Goal: Transaction & Acquisition: Purchase product/service

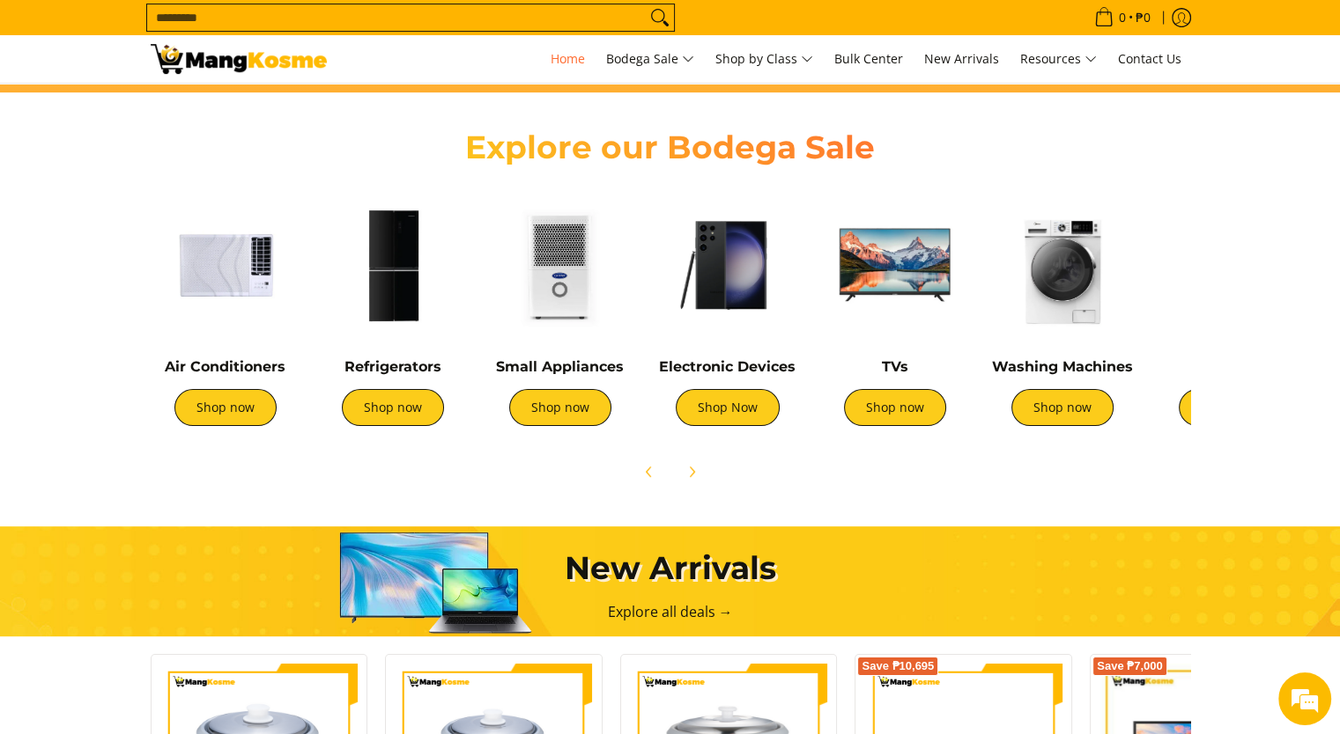
scroll to position [578, 0]
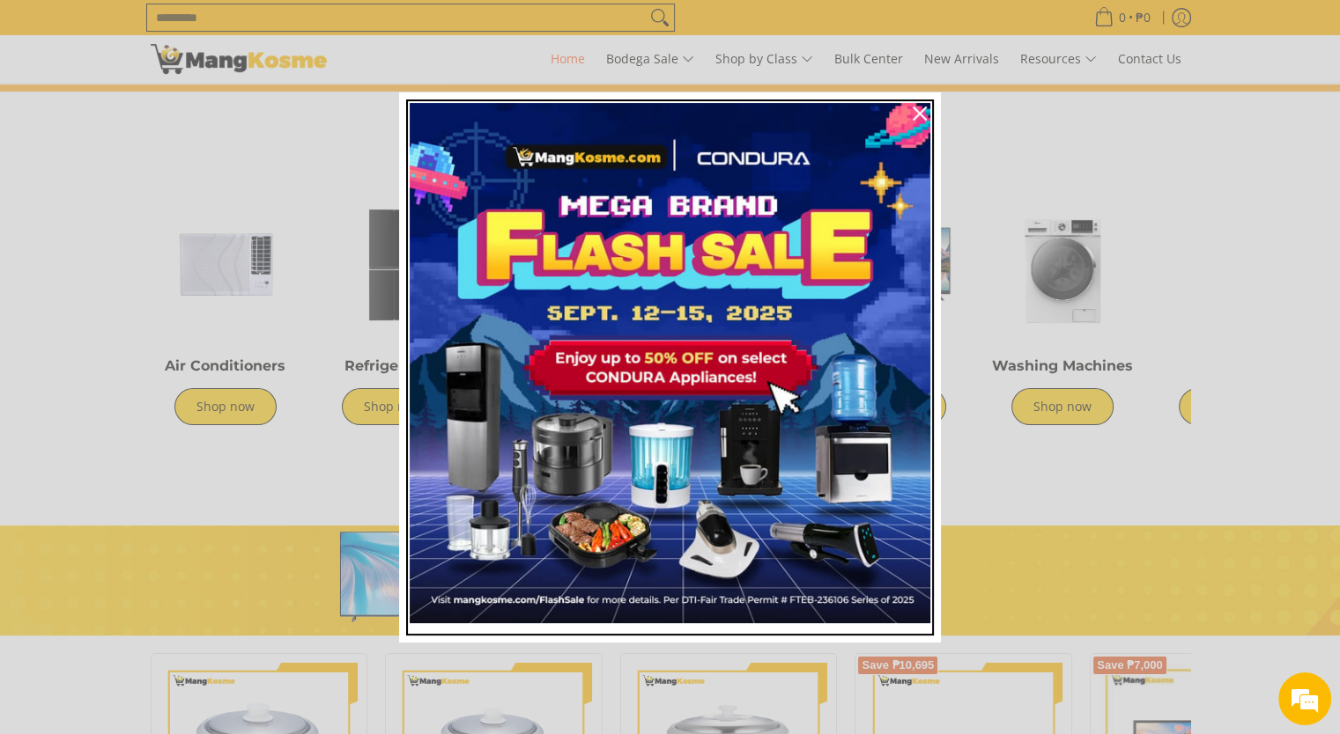
click at [588, 420] on img "Marketing offer form" at bounding box center [670, 363] width 520 height 520
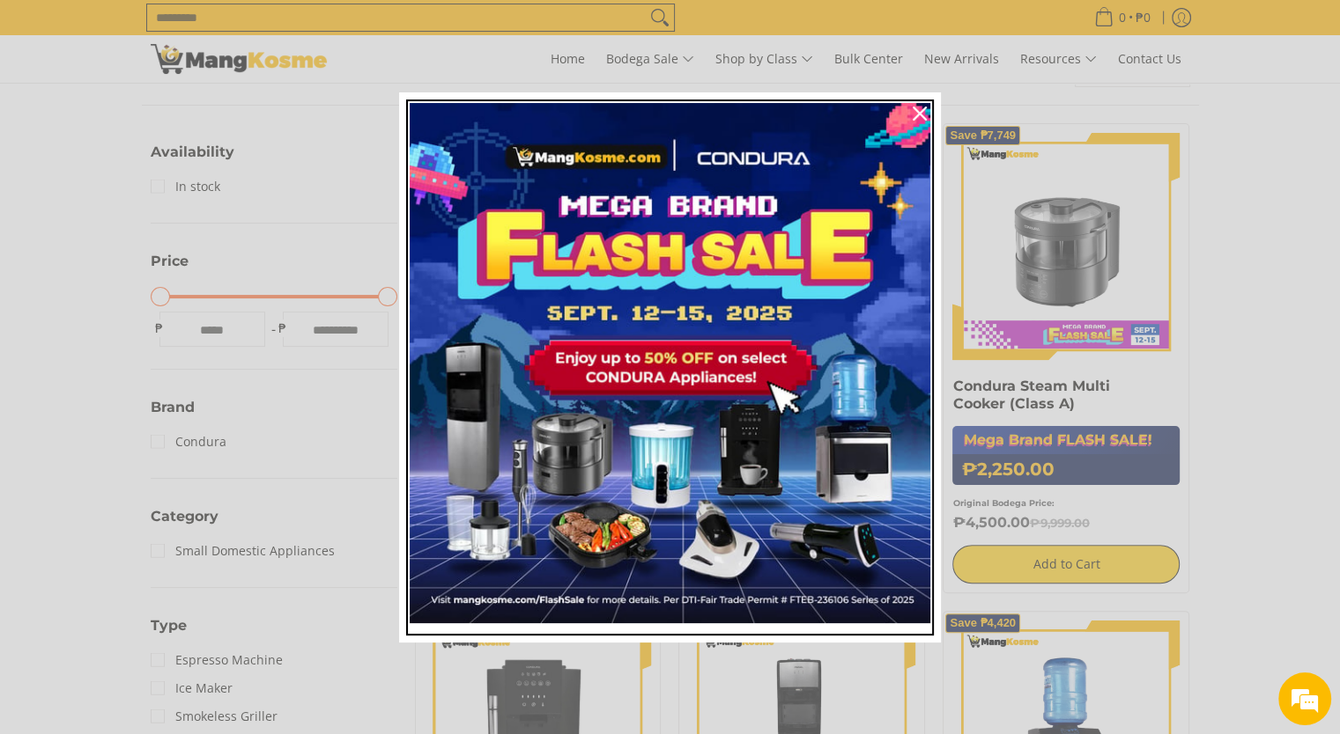
click at [603, 447] on img "Marketing offer form" at bounding box center [670, 363] width 520 height 520
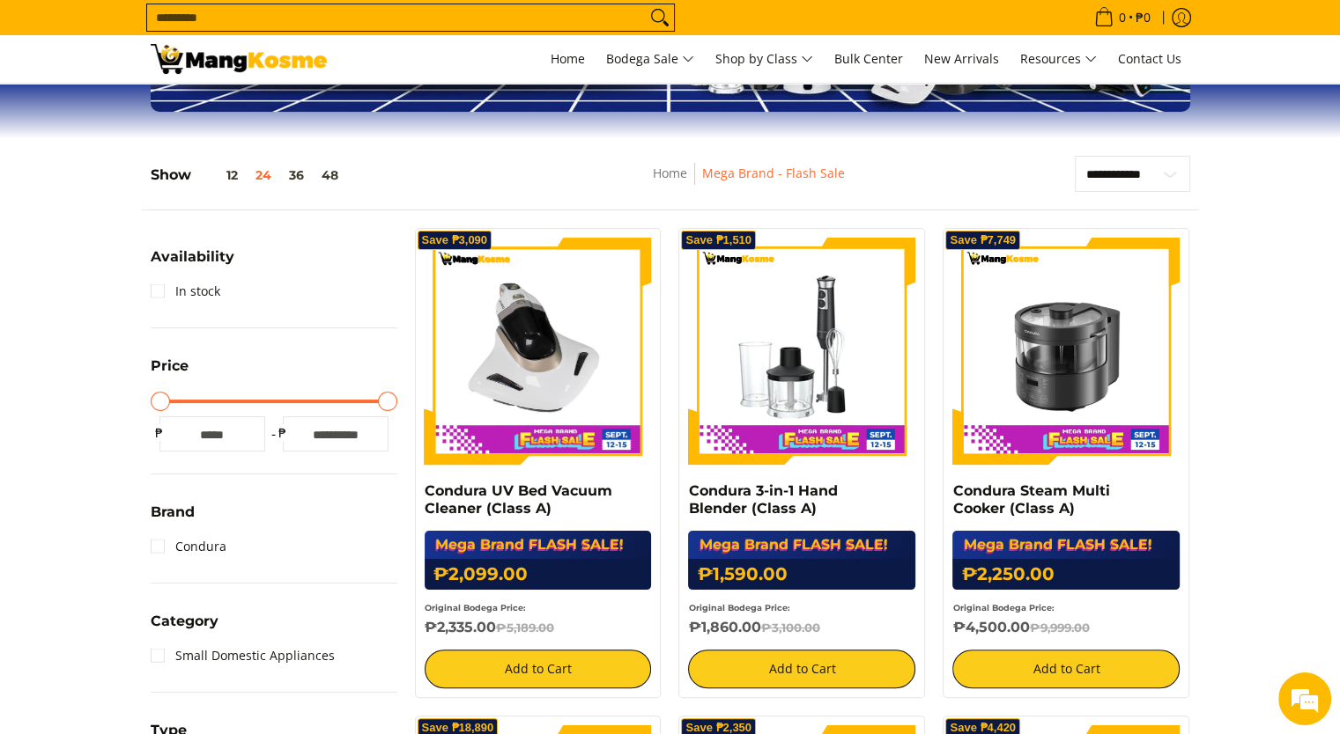
scroll to position [263, 0]
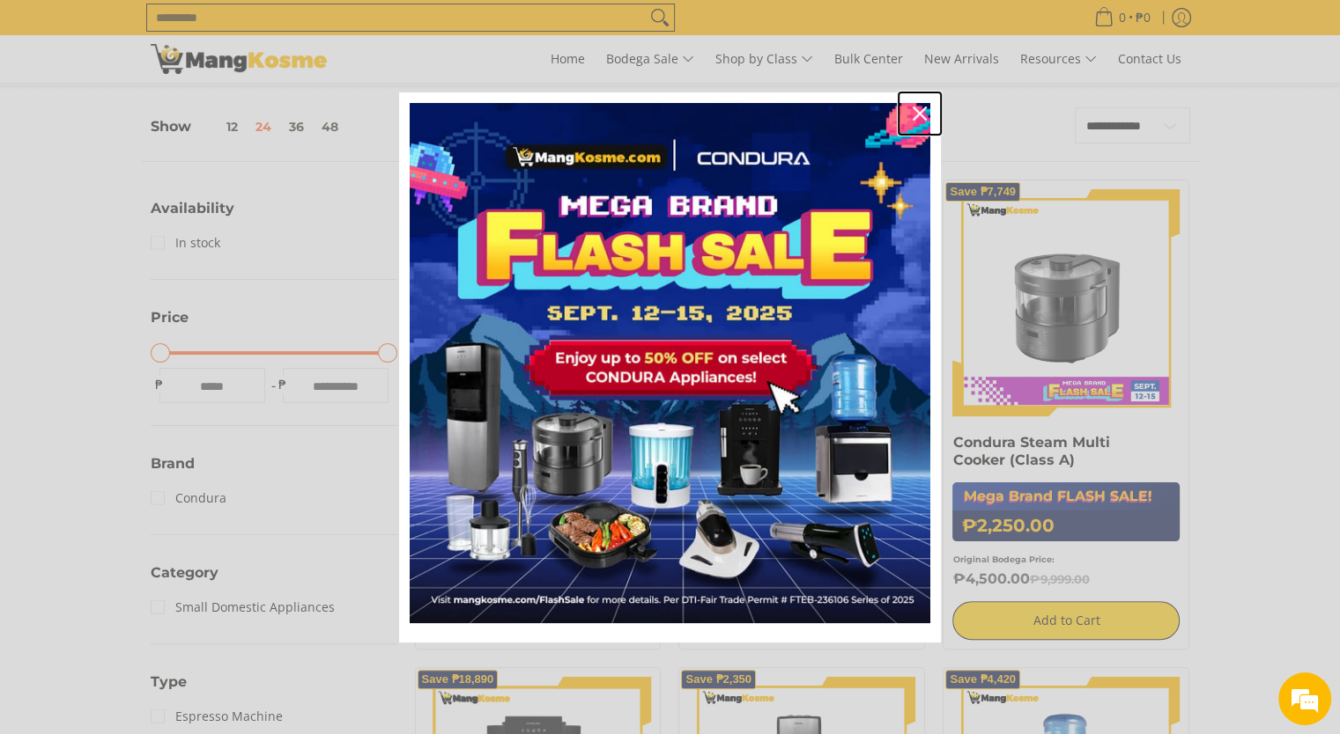
click at [919, 112] on icon "close icon" at bounding box center [919, 114] width 14 height 14
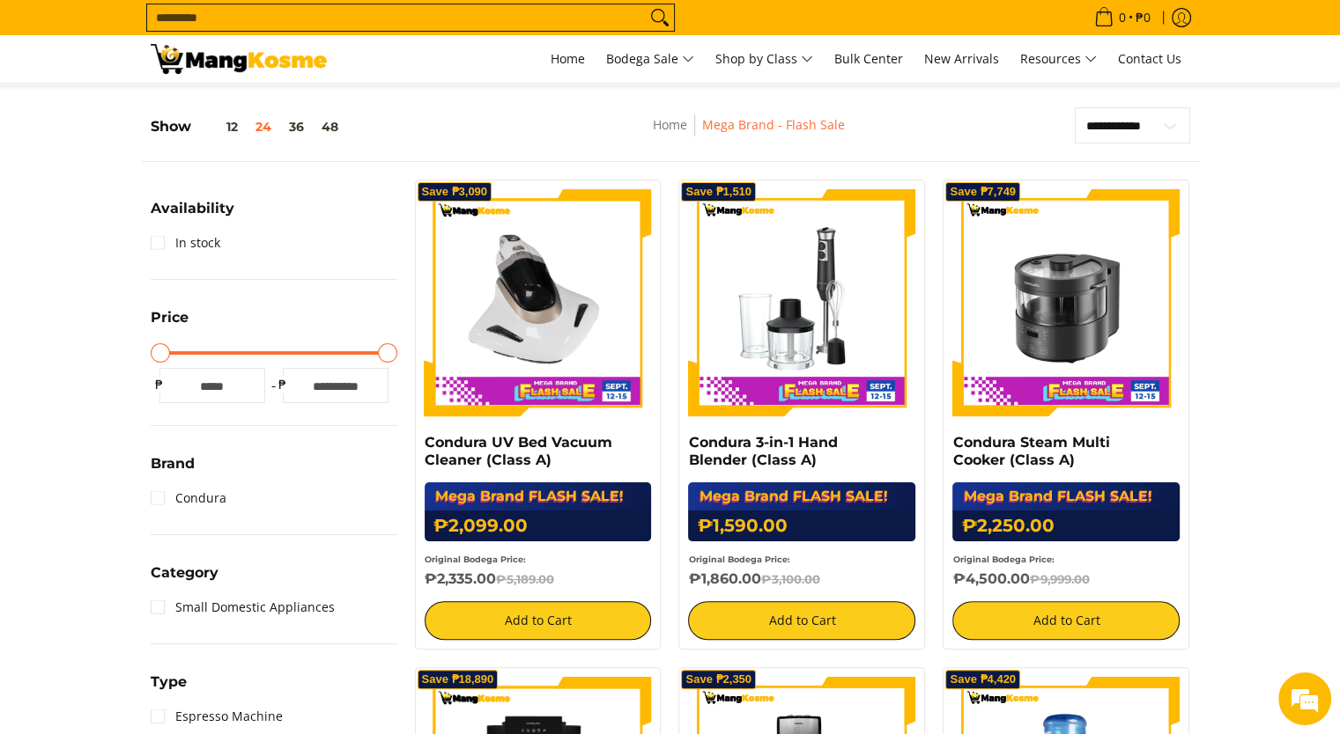
scroll to position [0, 0]
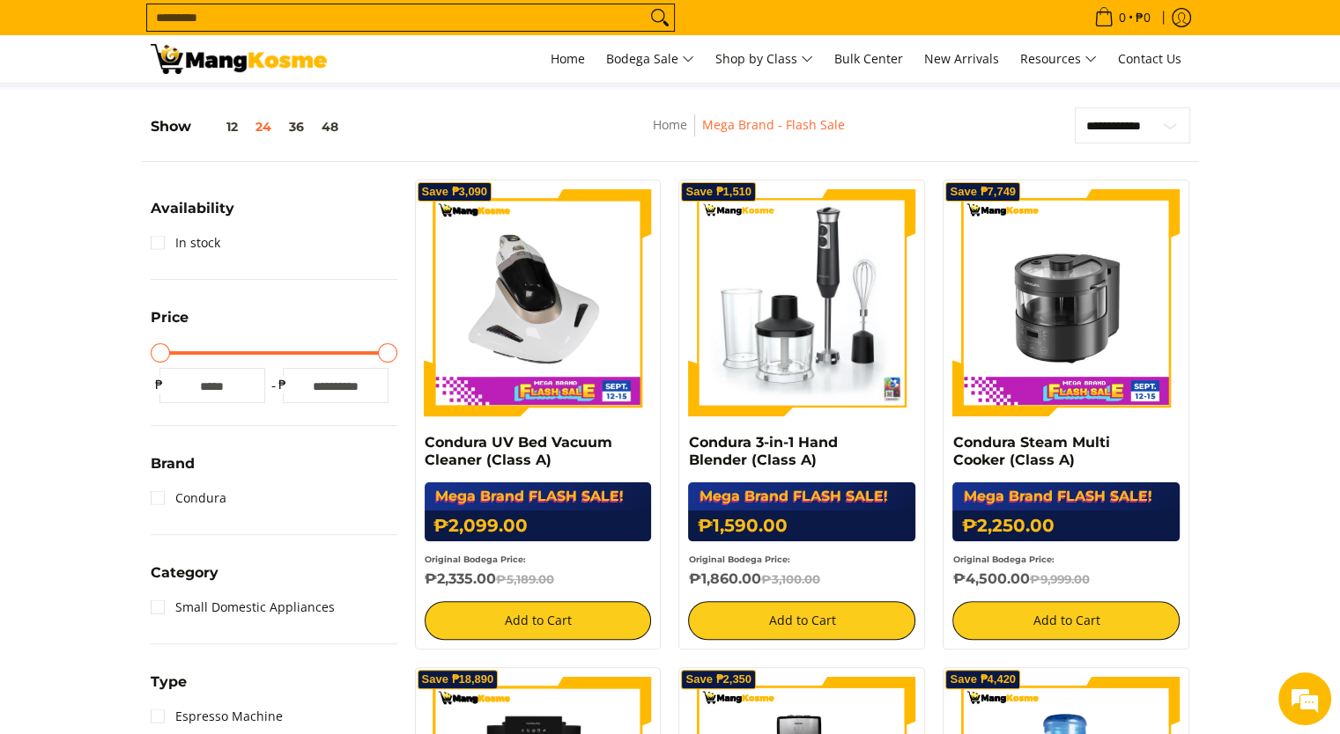
click at [848, 344] on img at bounding box center [801, 302] width 227 height 227
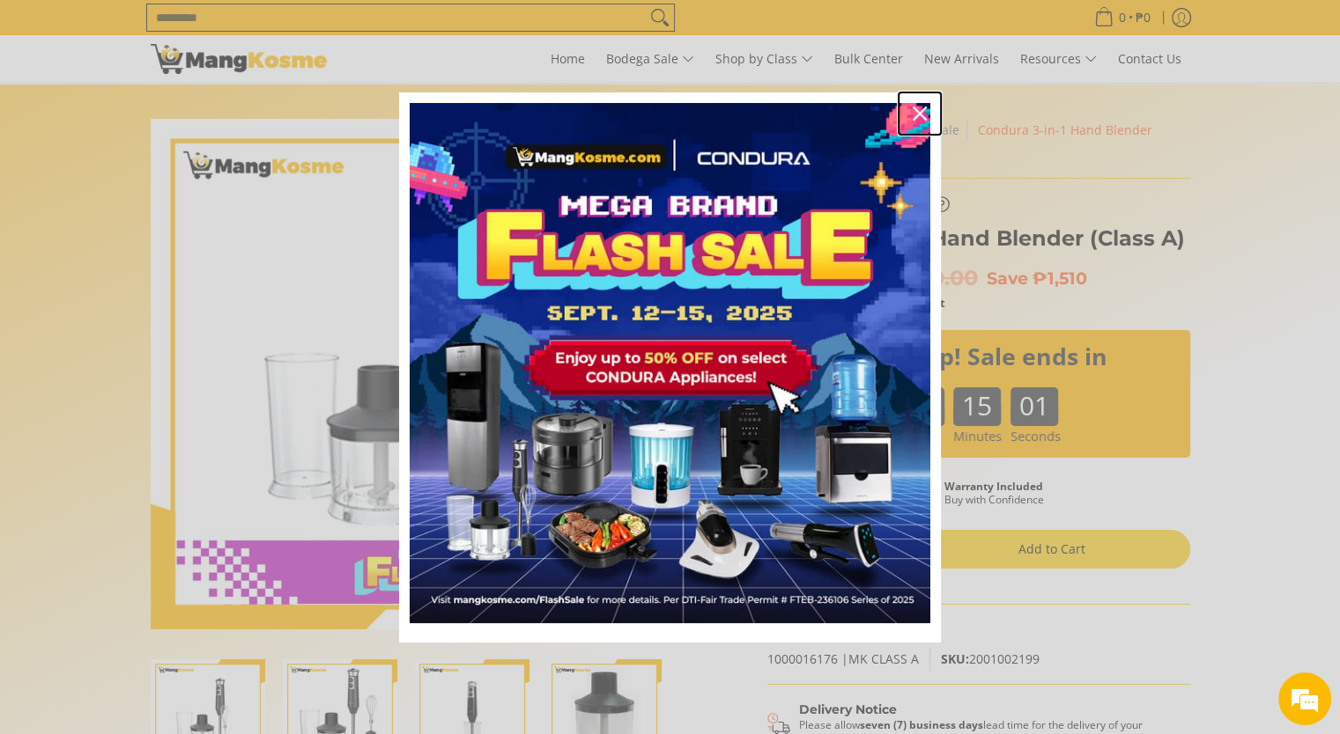
click at [912, 114] on icon "close icon" at bounding box center [919, 114] width 14 height 14
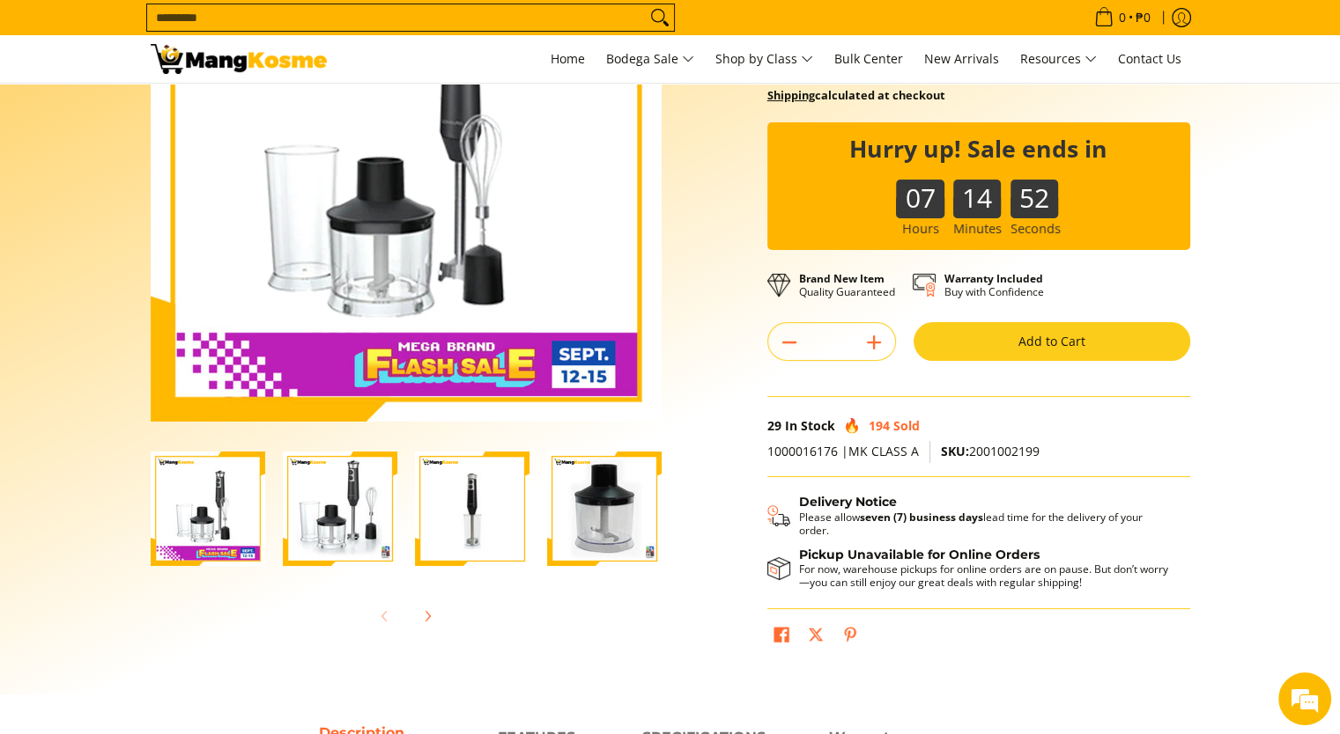
click at [618, 533] on img "condura-hand-blender-front-body-view-mang-kosme" at bounding box center [604, 509] width 114 height 114
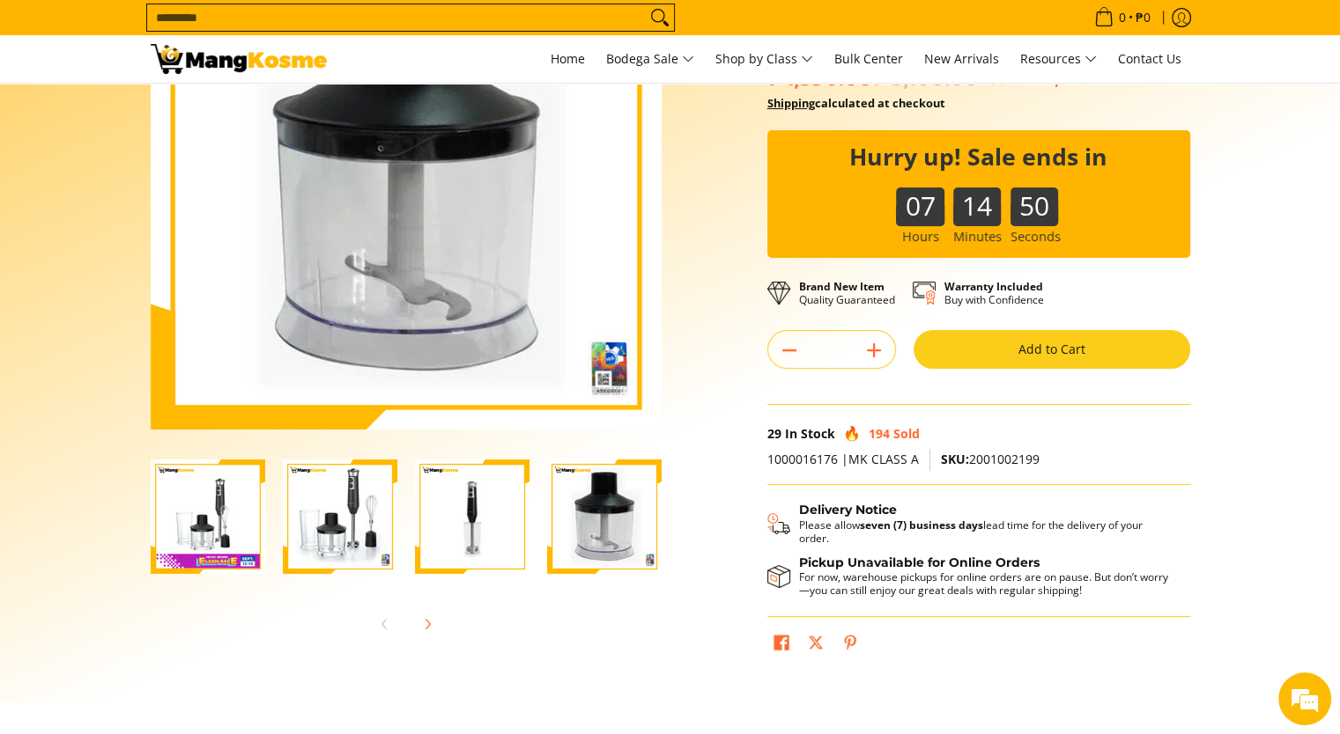
scroll to position [384, 0]
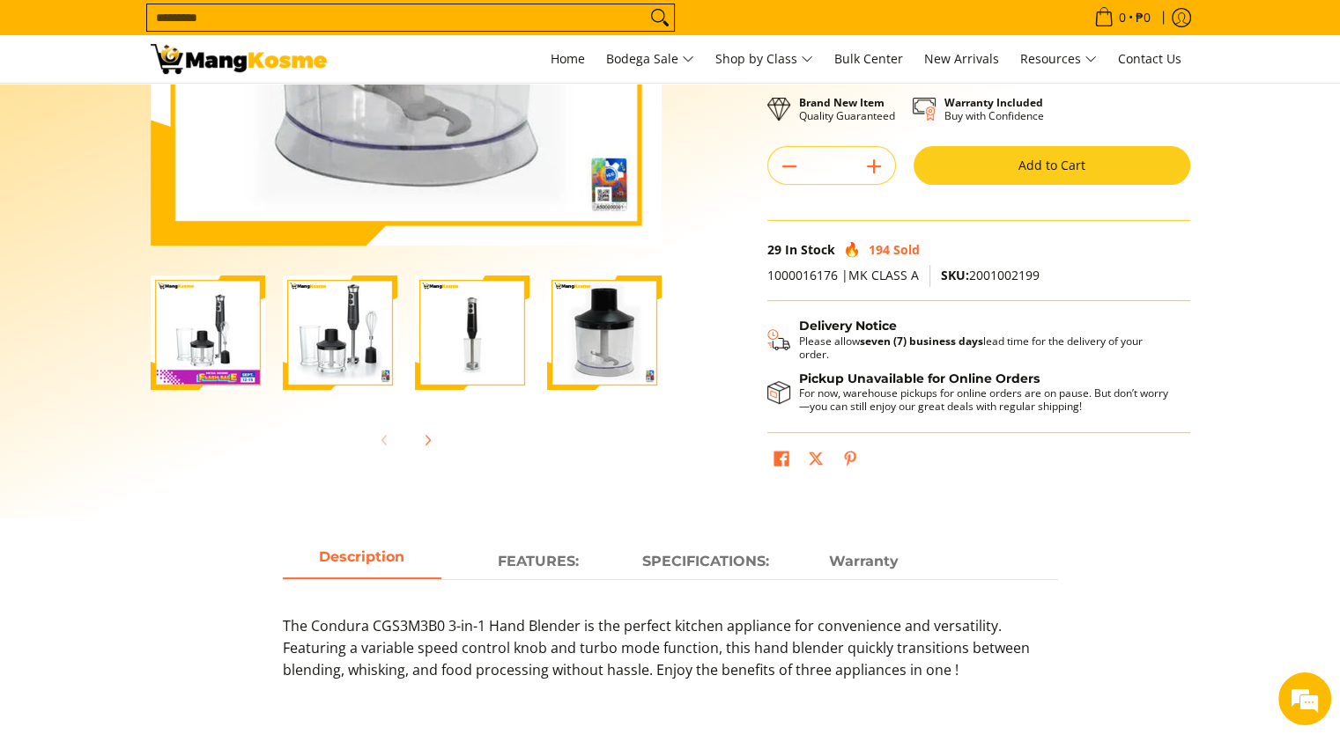
click at [506, 343] on img "Condura 3-in-1 Hand Blender (Class A)-3" at bounding box center [472, 333] width 114 height 114
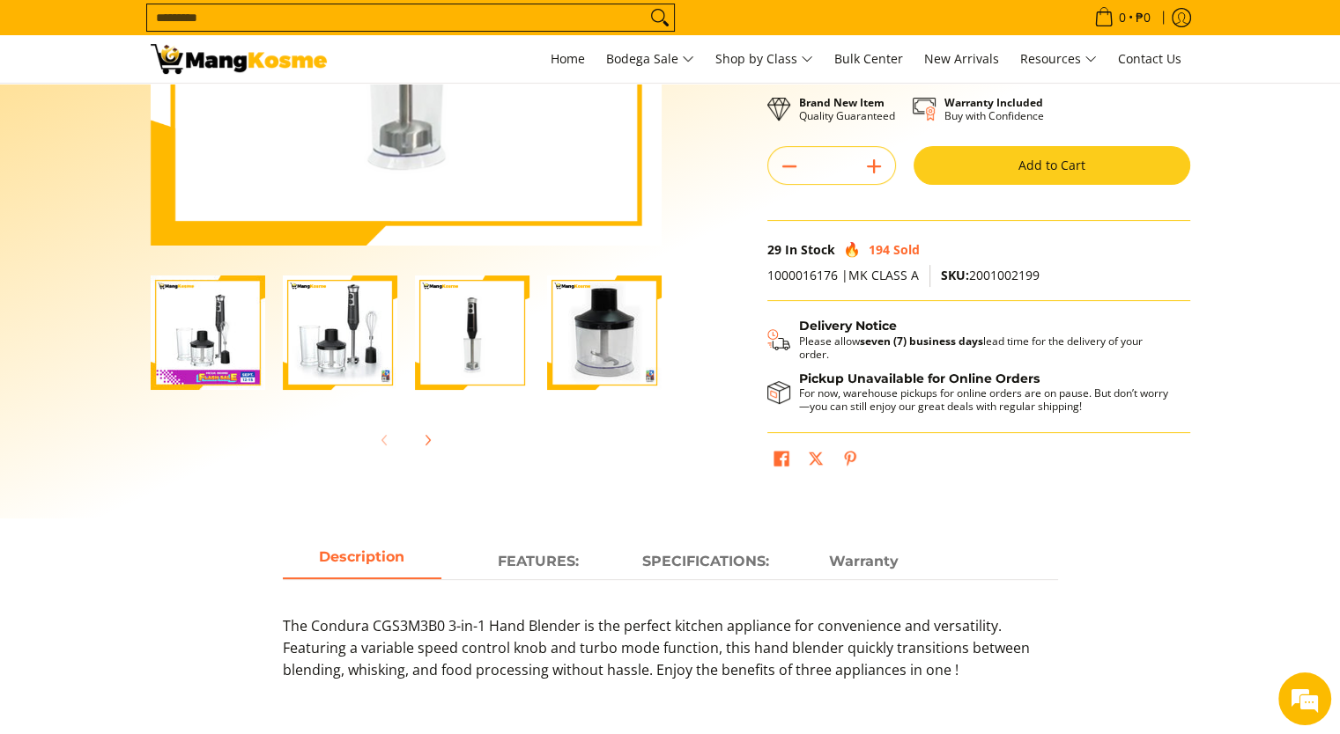
scroll to position [208, 0]
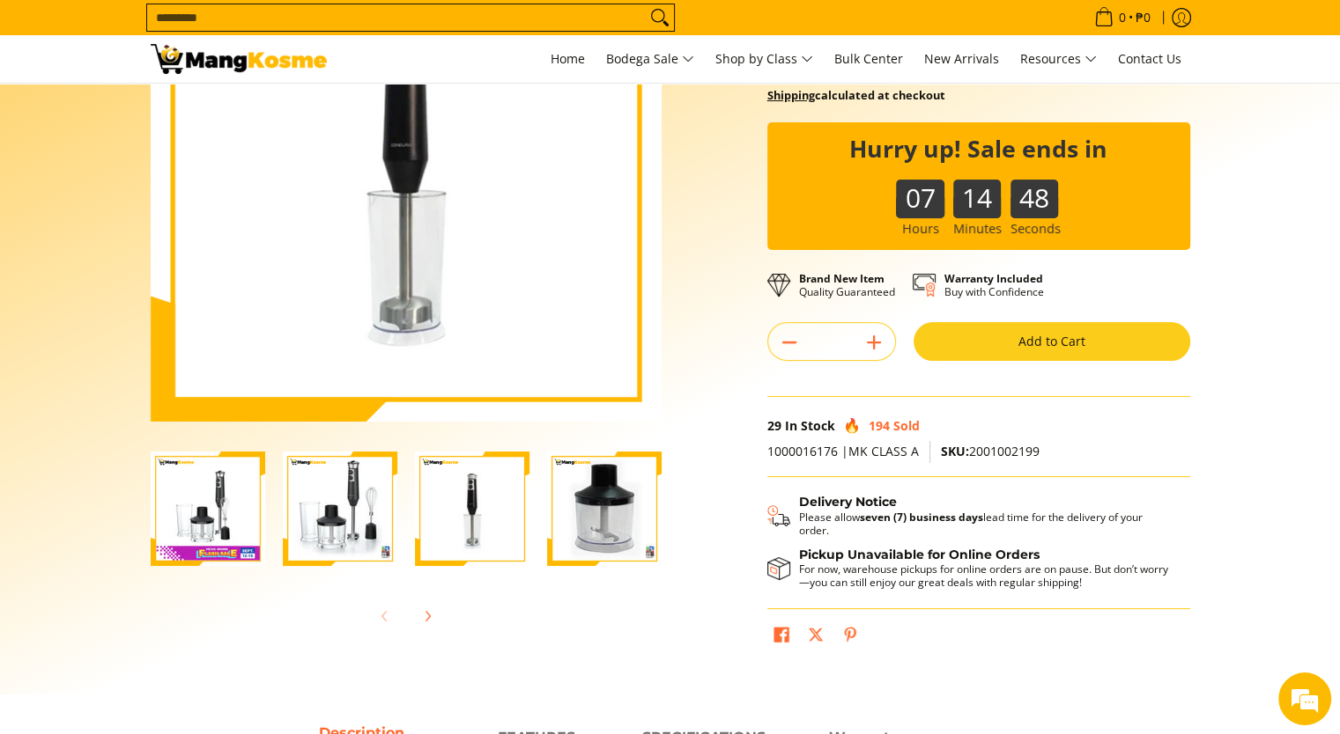
click at [345, 528] on img "condura-hand-blender-front-full-what's-in-the-box-view-mang-kosme" at bounding box center [340, 509] width 114 height 114
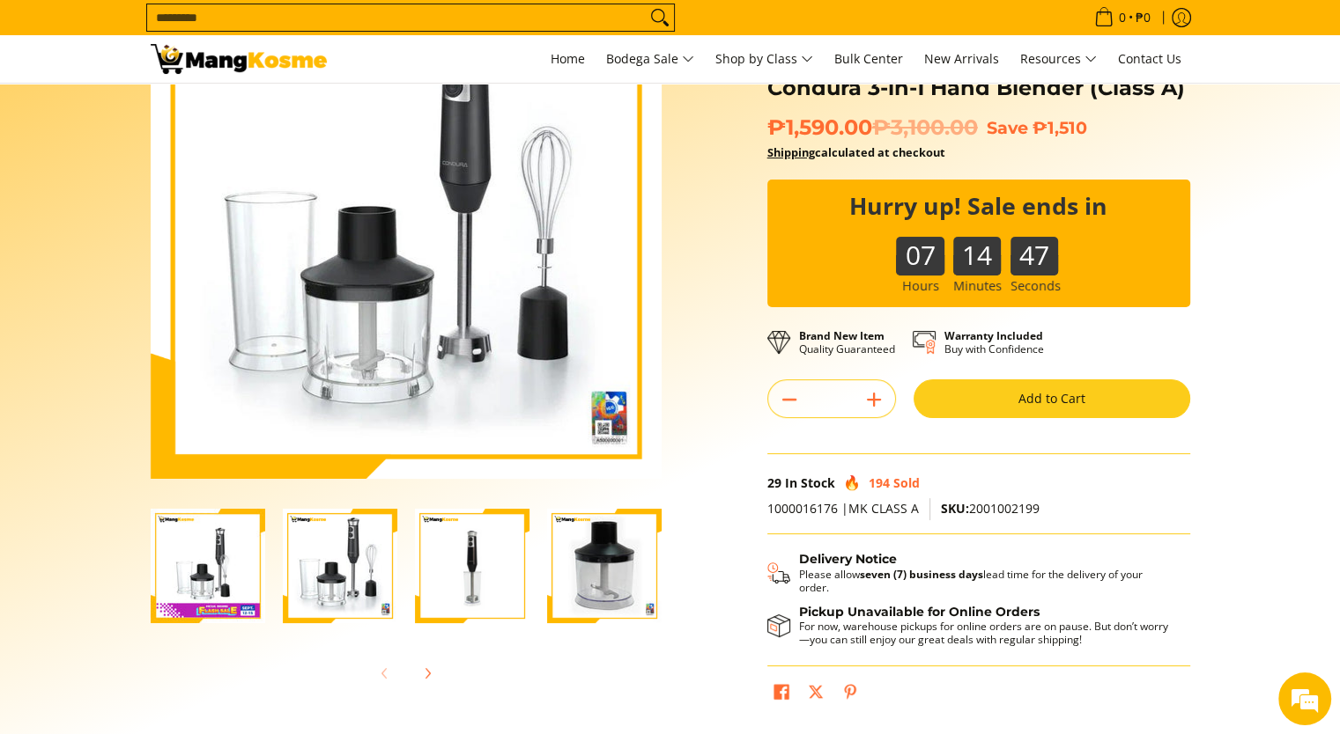
scroll to position [120, 0]
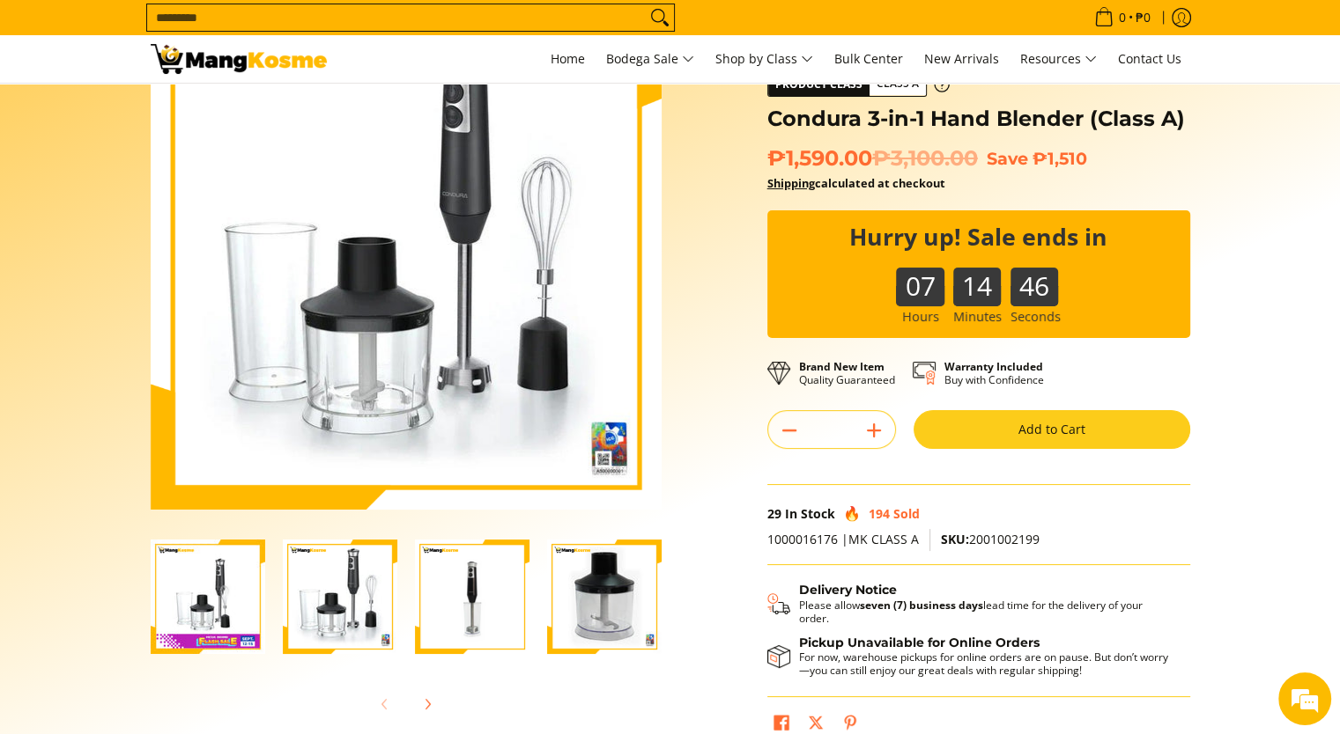
drag, startPoint x: 220, startPoint y: 589, endPoint x: 225, endPoint y: 580, distance: 10.3
click at [218, 587] on img "Condura 3-in-1 Hand Blender (Class A)-1" at bounding box center [208, 597] width 114 height 114
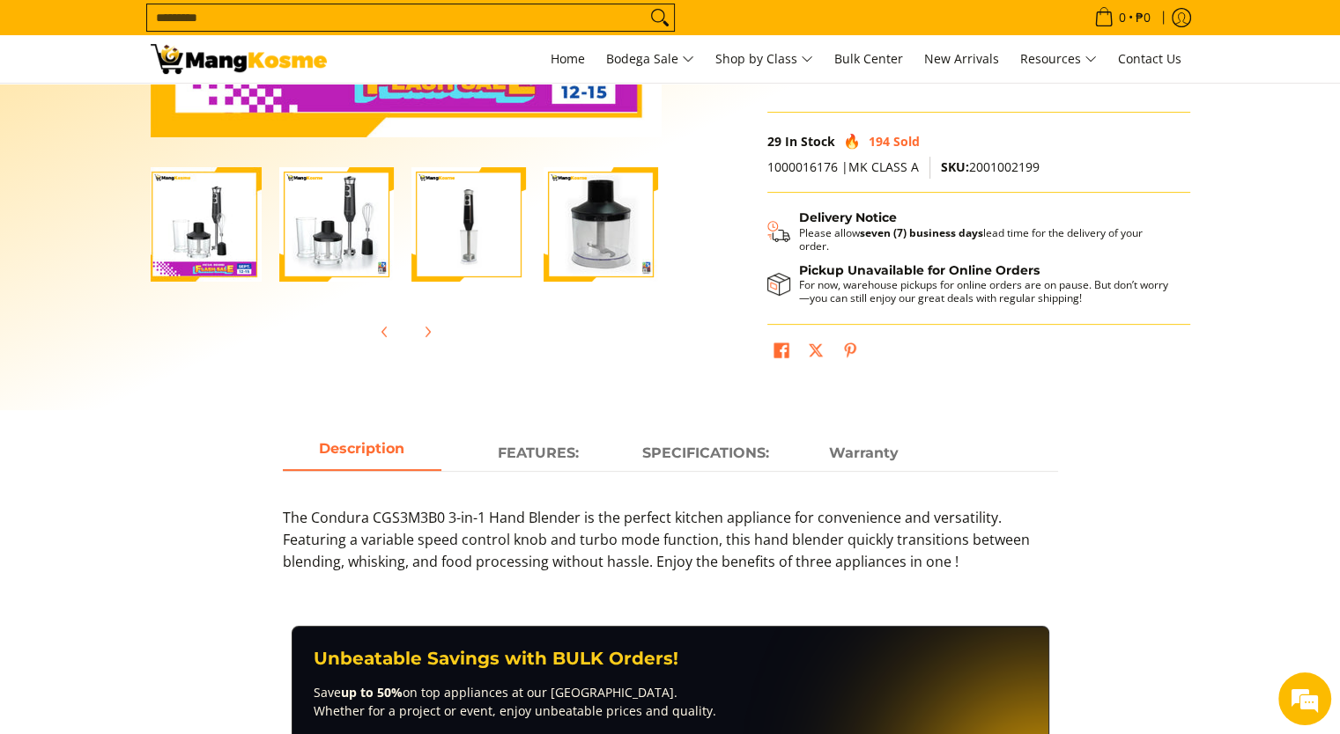
scroll to position [472, 0]
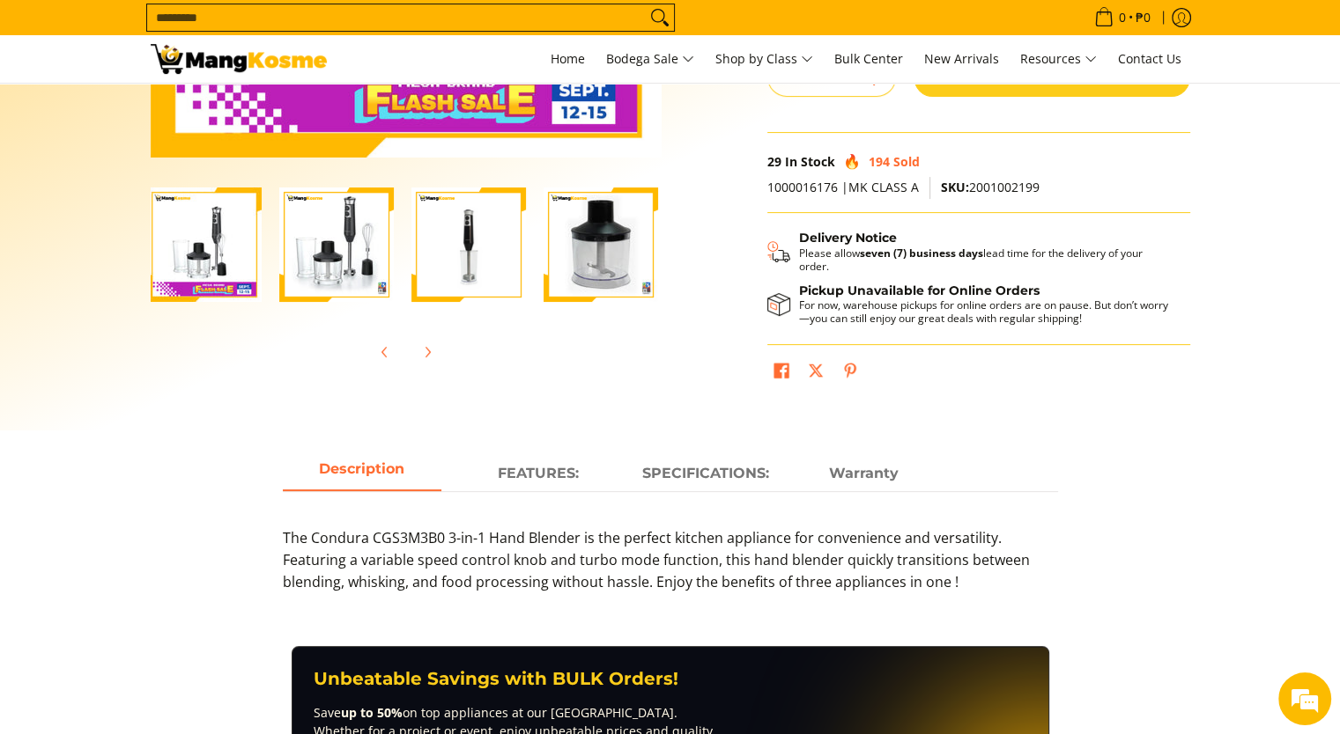
click at [618, 263] on img "condura-hand-blender-front-body-view-mang-kosme" at bounding box center [600, 245] width 114 height 114
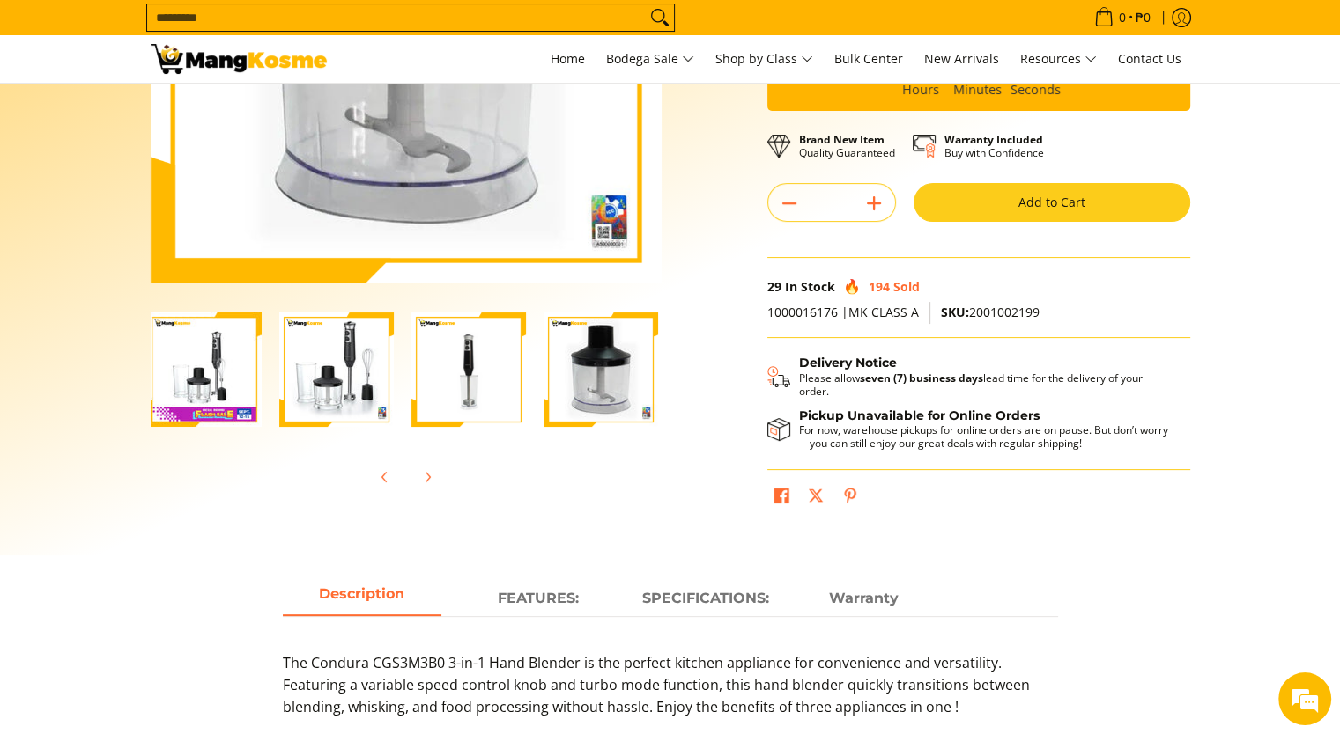
scroll to position [120, 0]
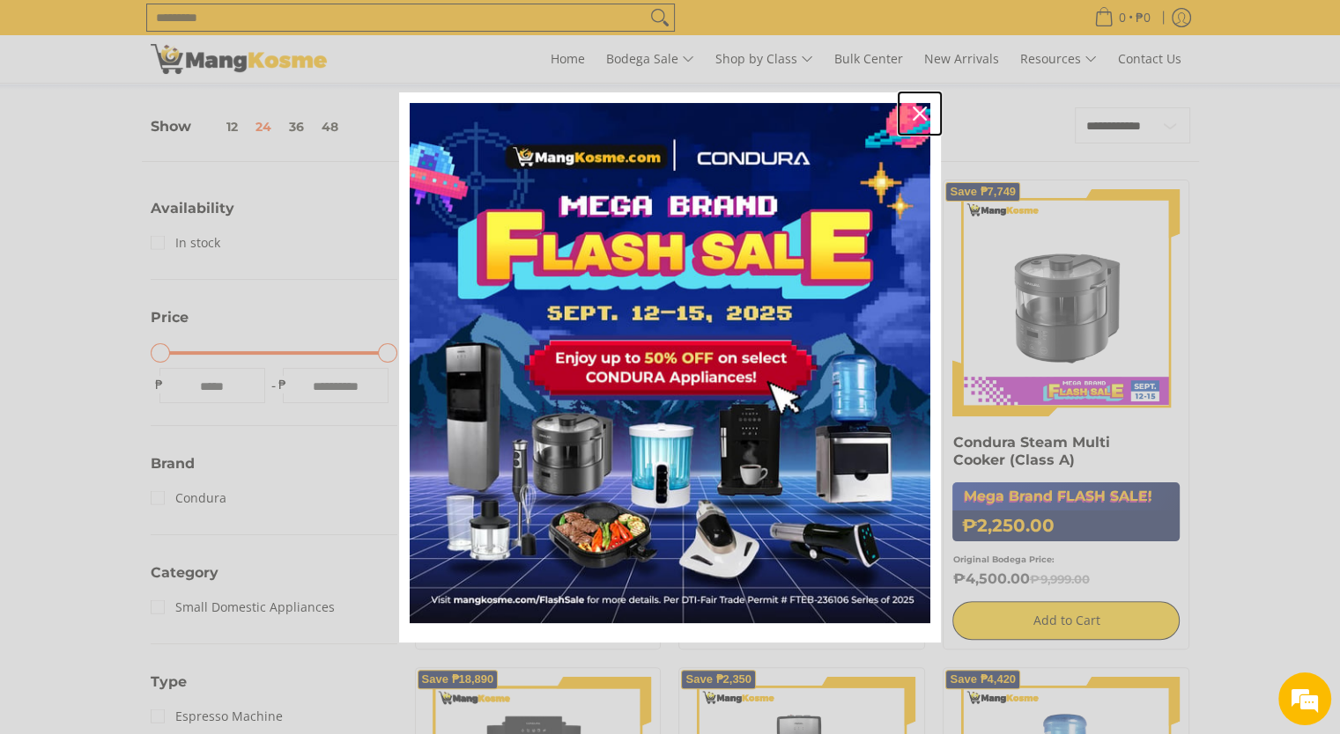
click at [919, 108] on icon "close icon" at bounding box center [919, 114] width 14 height 14
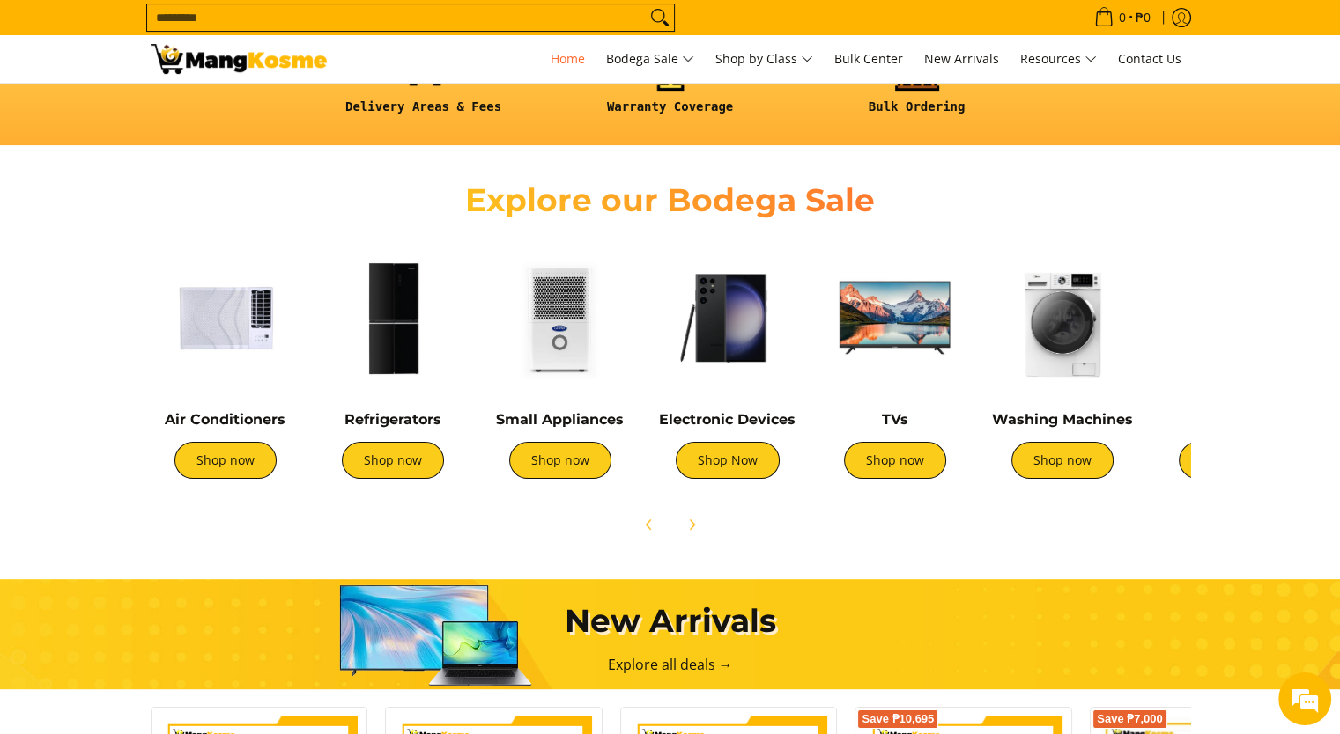
scroll to position [535, 0]
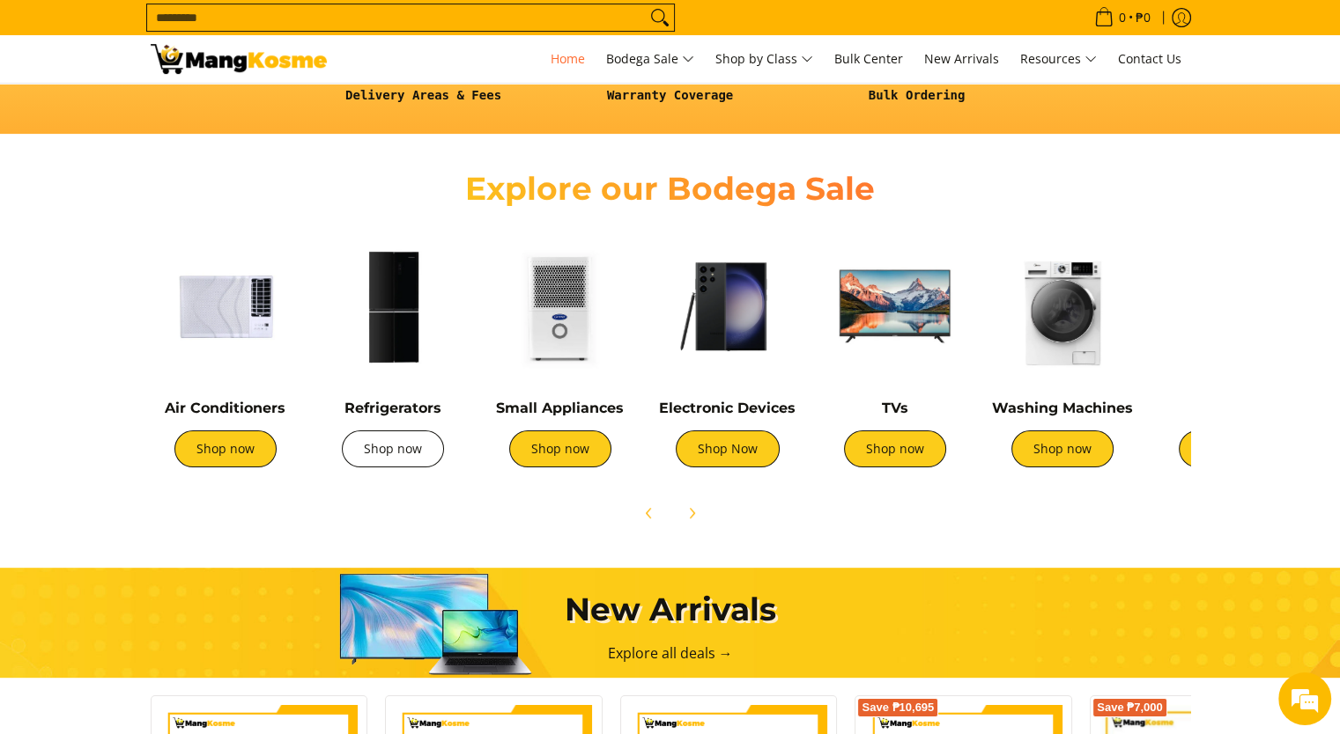
click at [397, 448] on link "Shop now" at bounding box center [393, 449] width 102 height 37
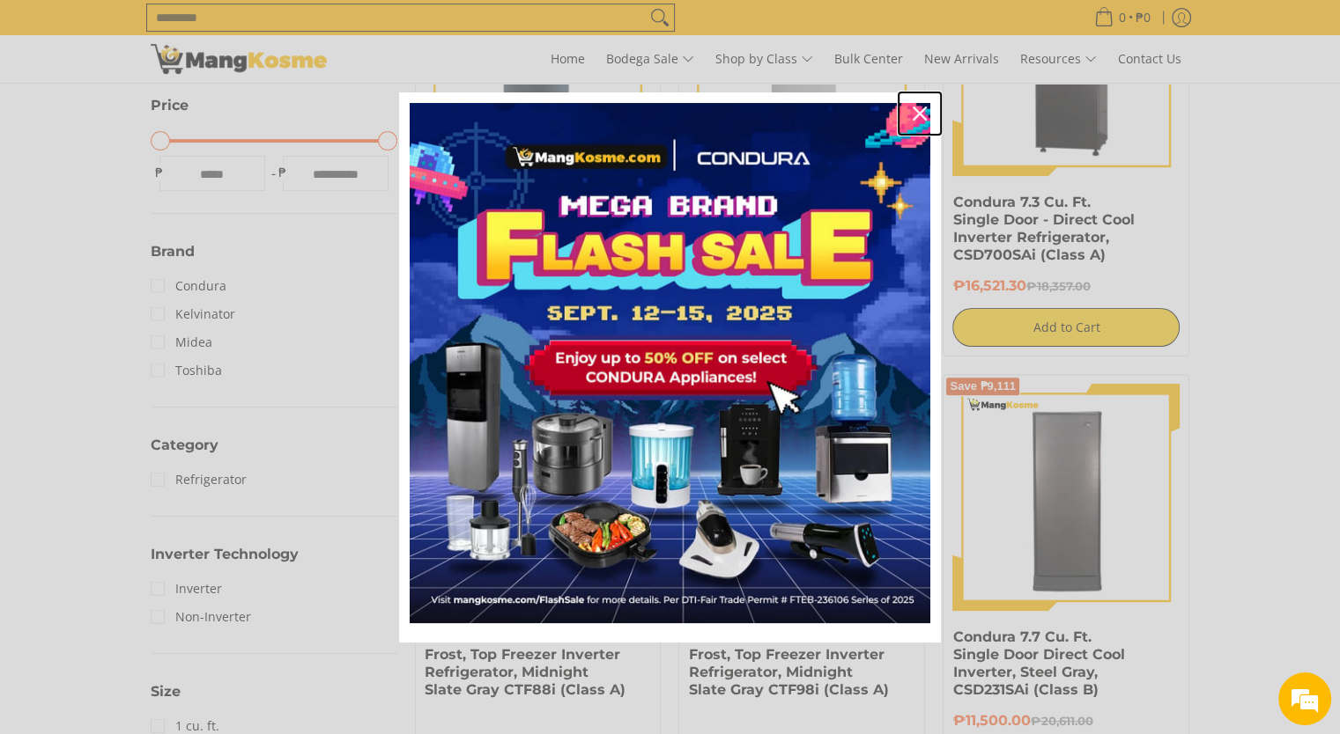
click at [912, 108] on icon "close icon" at bounding box center [919, 114] width 14 height 14
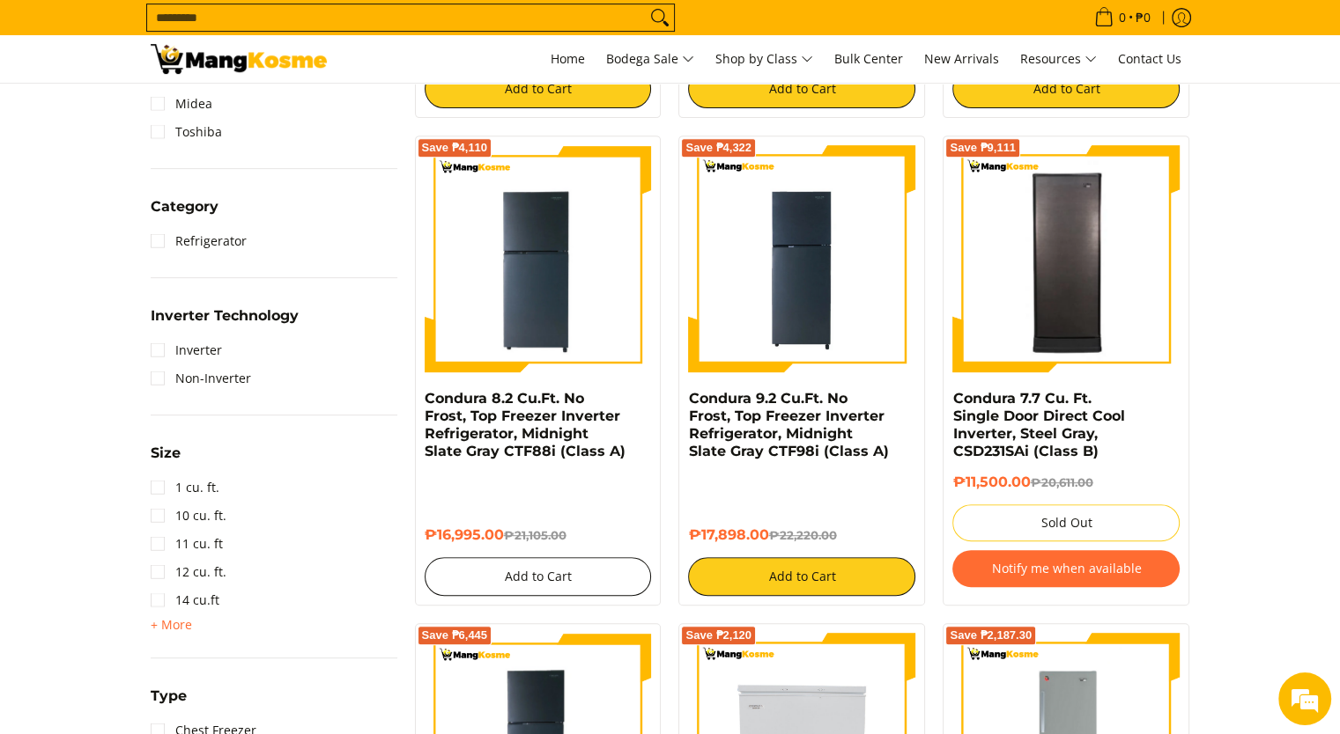
scroll to position [703, 0]
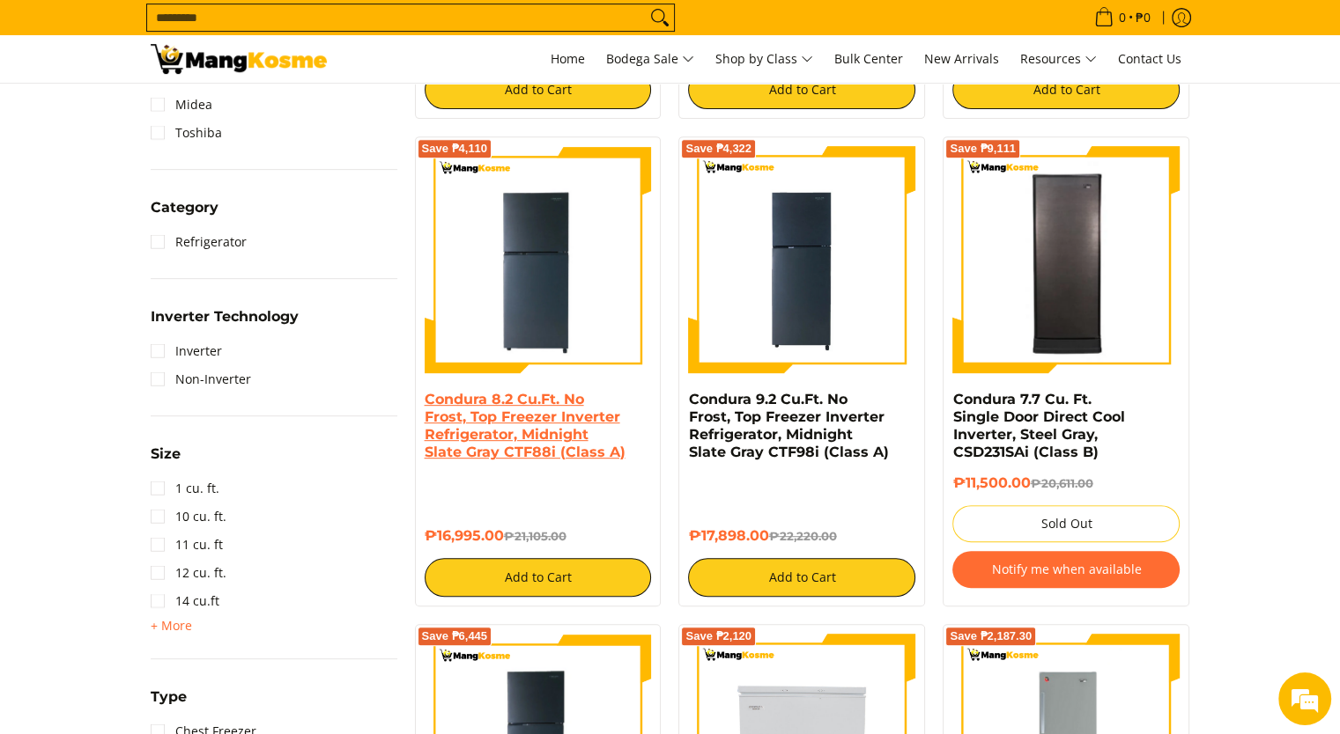
click at [497, 441] on link "Condura 8.2 Cu.Ft. No Frost, Top Freezer Inverter Refrigerator, Midnight Slate …" at bounding box center [524, 426] width 201 height 70
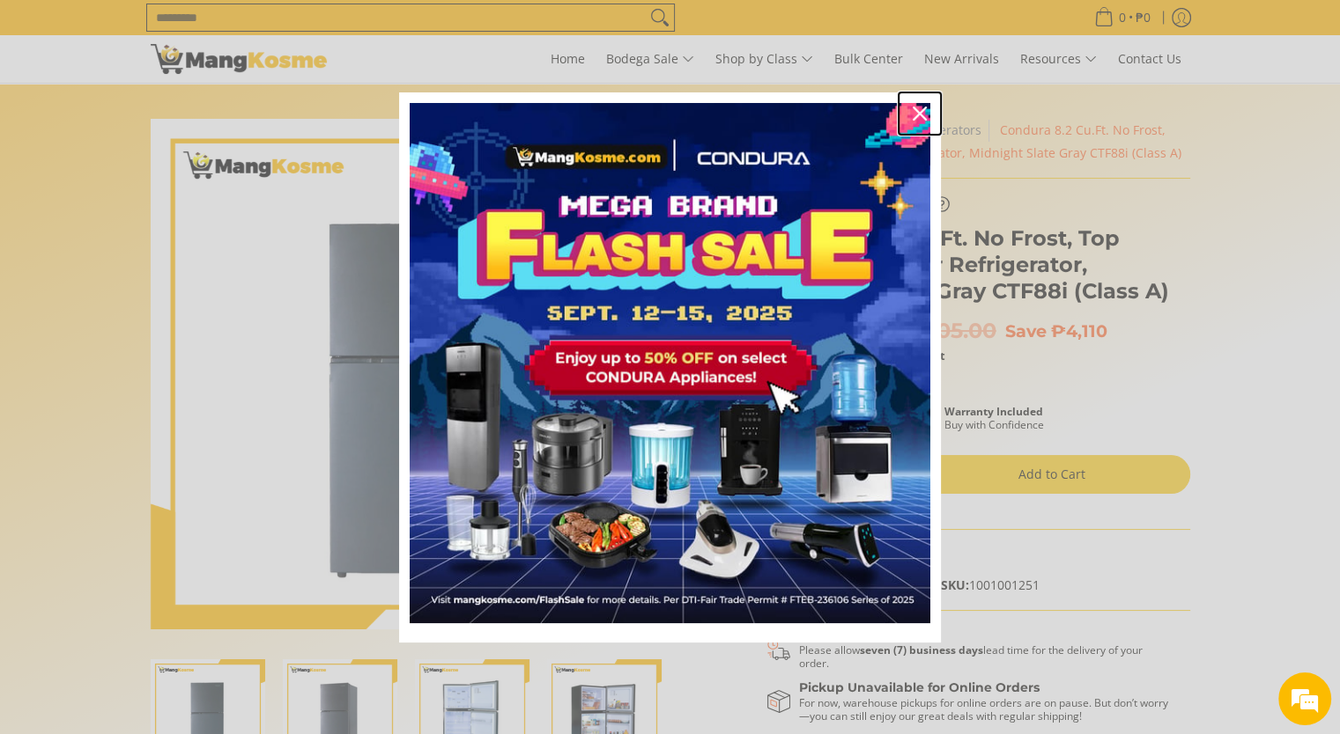
click at [921, 107] on icon "close icon" at bounding box center [919, 114] width 14 height 14
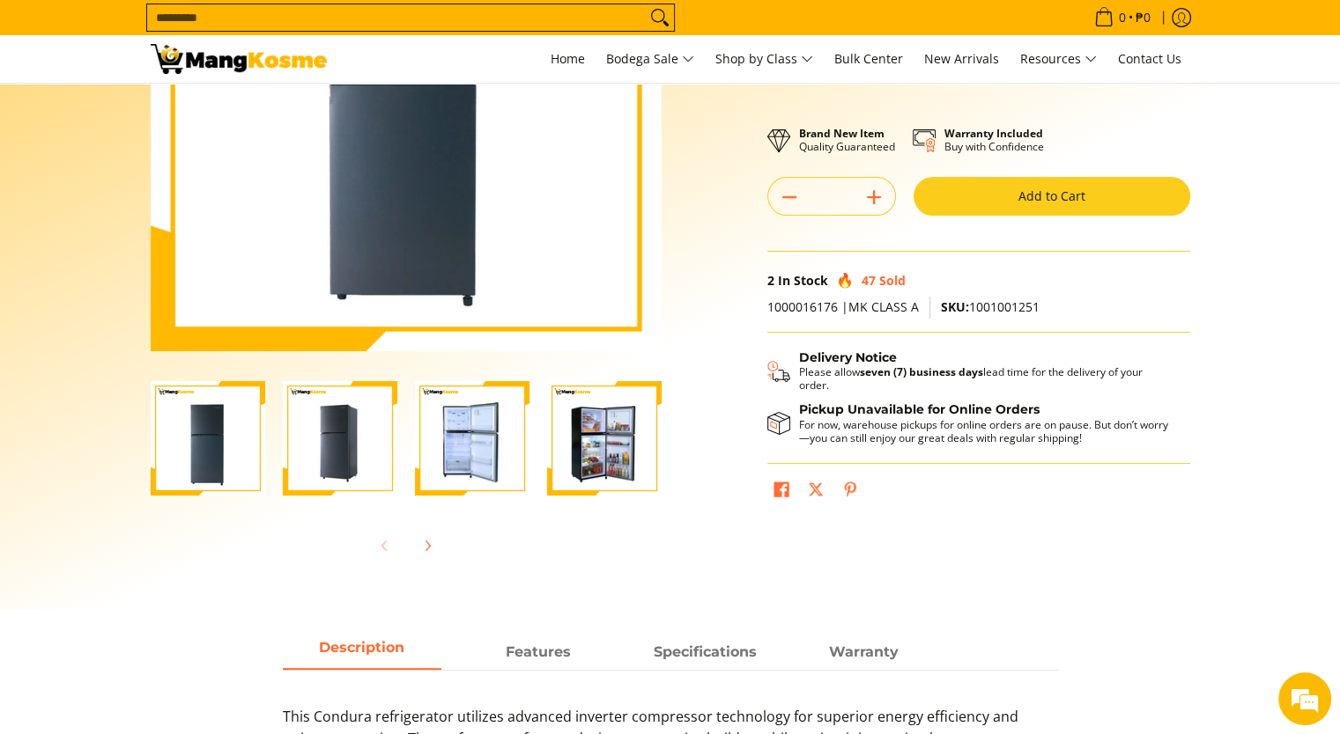
click at [575, 429] on img "Condura 8.2 Cu.Ft. No Frost, Top Freezer Inverter Refrigerator, Midnight Slate …" at bounding box center [604, 438] width 114 height 114
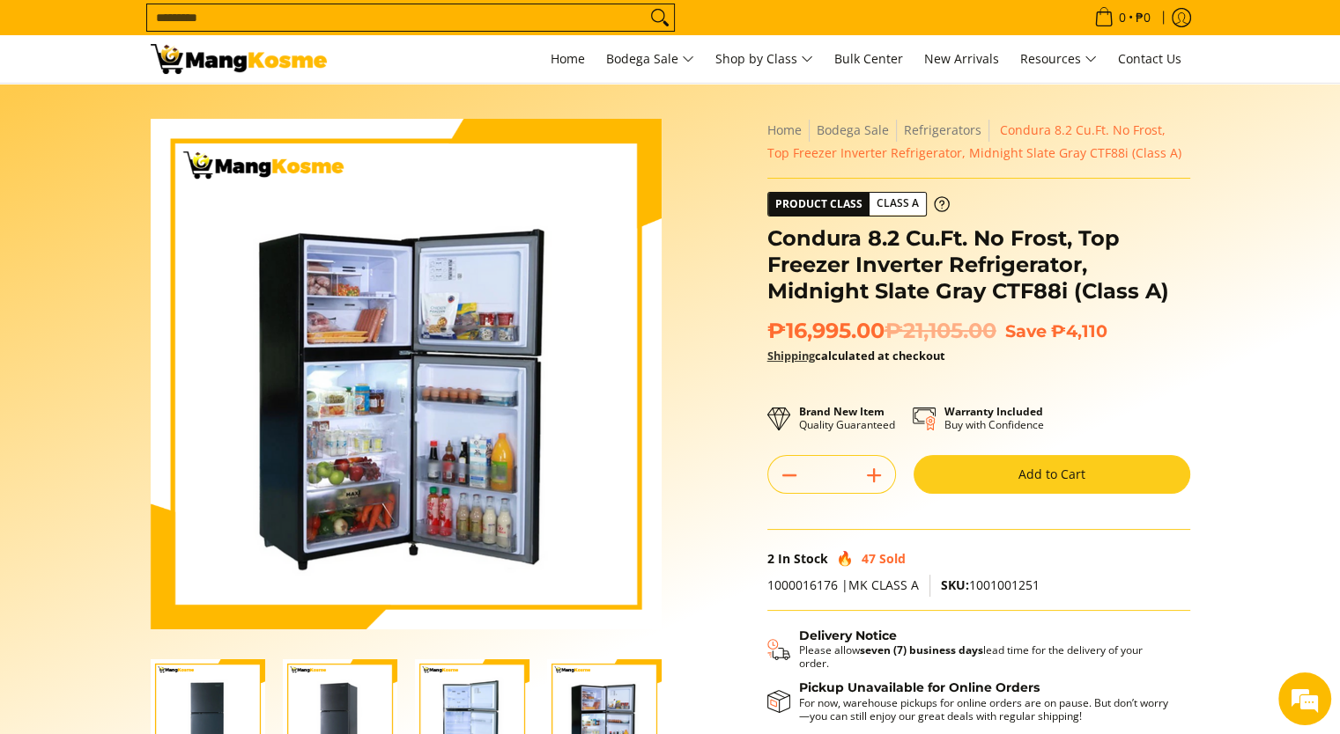
click at [789, 353] on link "Shipping" at bounding box center [791, 356] width 48 height 16
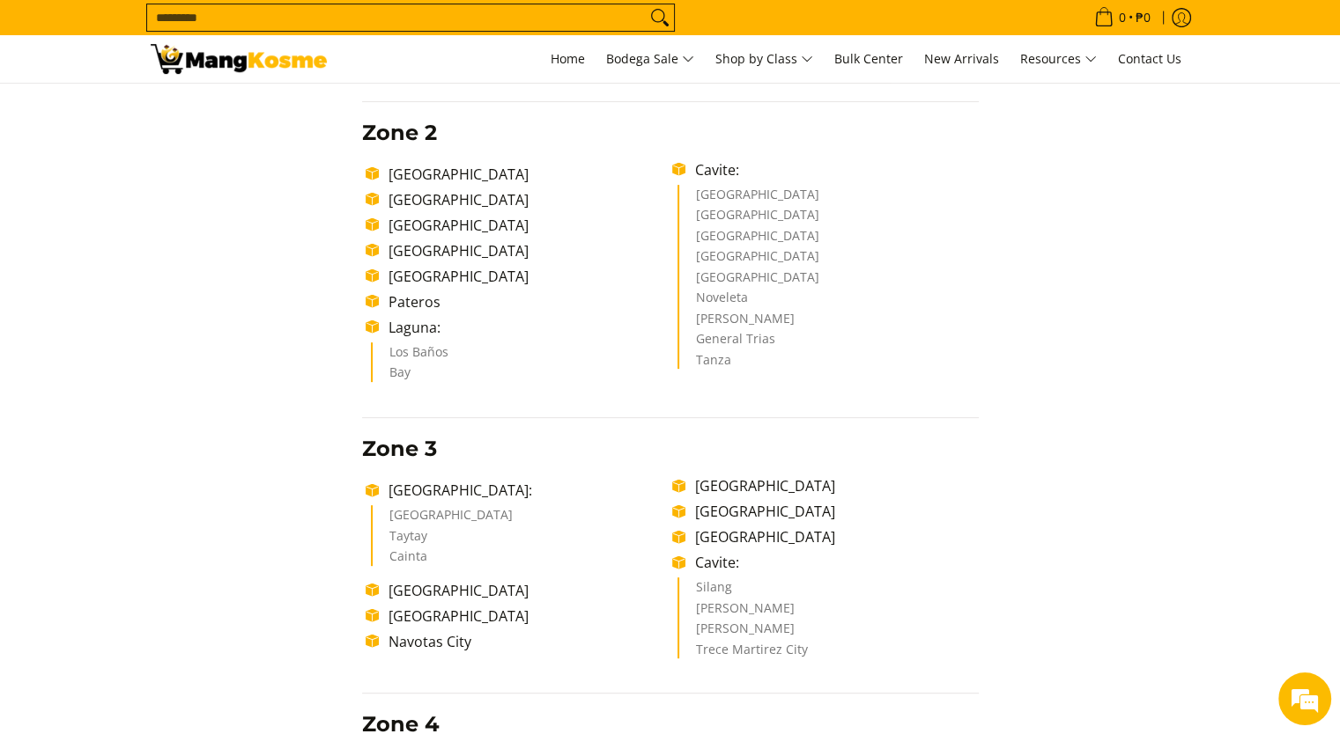
scroll to position [571, 0]
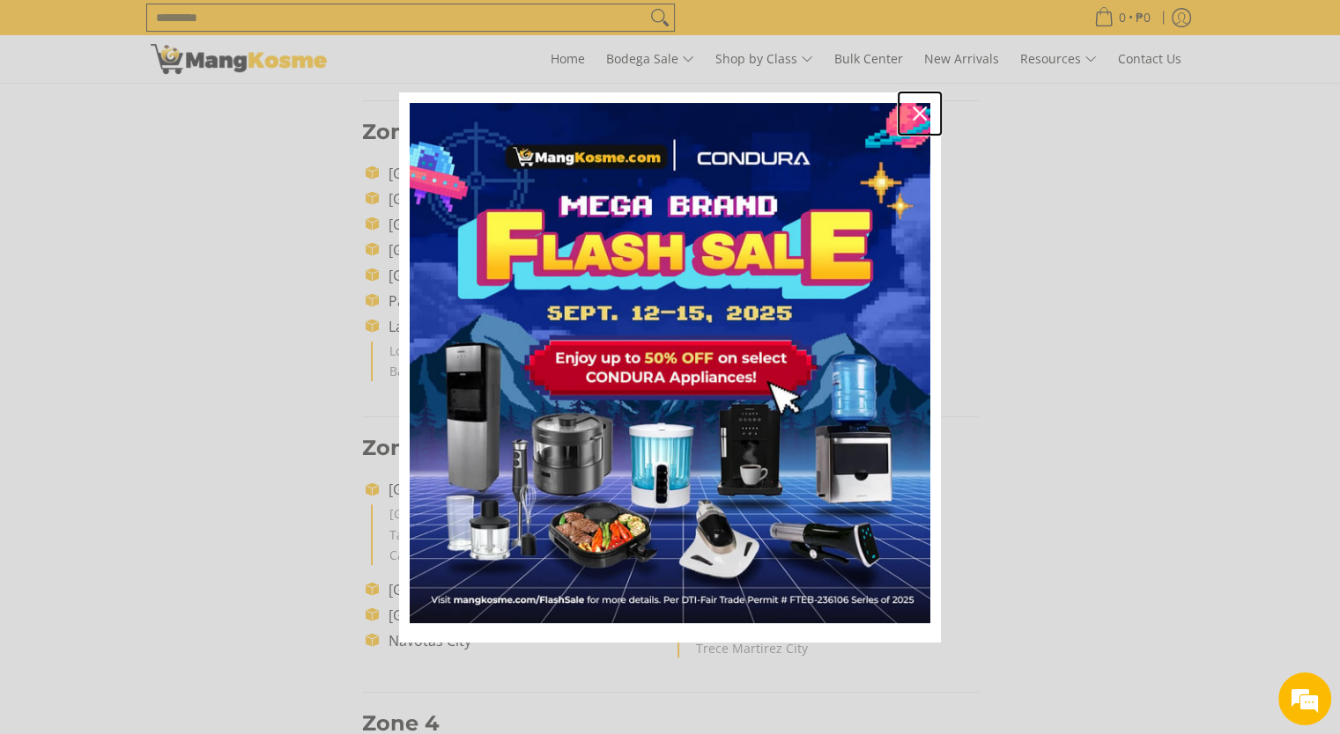
click at [926, 107] on icon "close icon" at bounding box center [919, 114] width 14 height 14
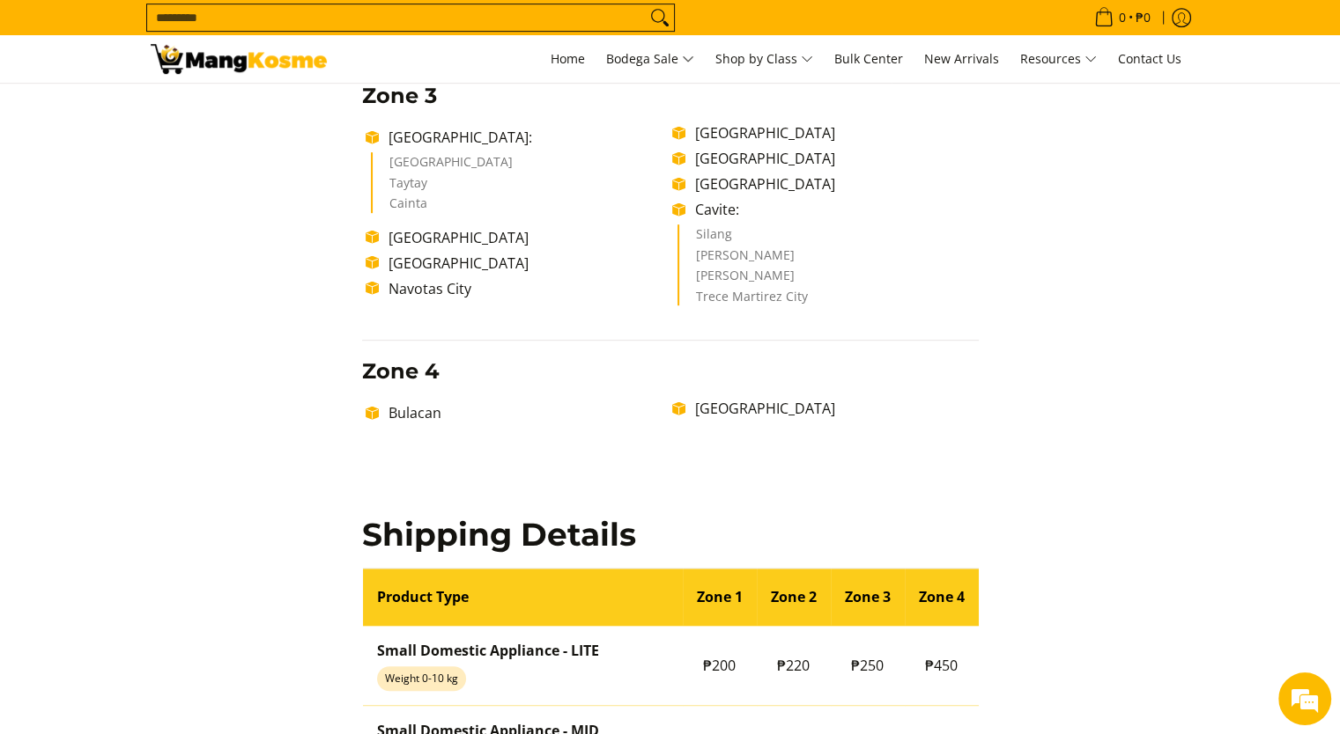
scroll to position [923, 0]
